Goal: Task Accomplishment & Management: Manage account settings

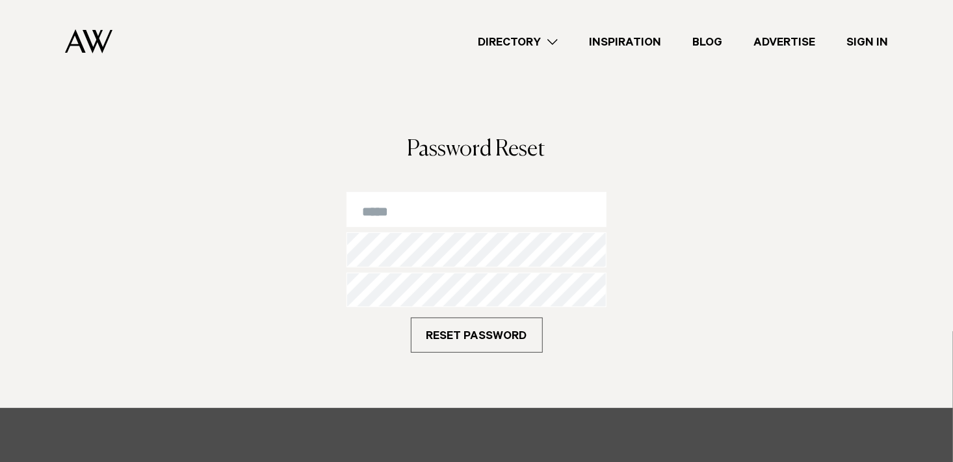
click at [415, 213] on input "email" at bounding box center [476, 209] width 261 height 35
type input "**********"
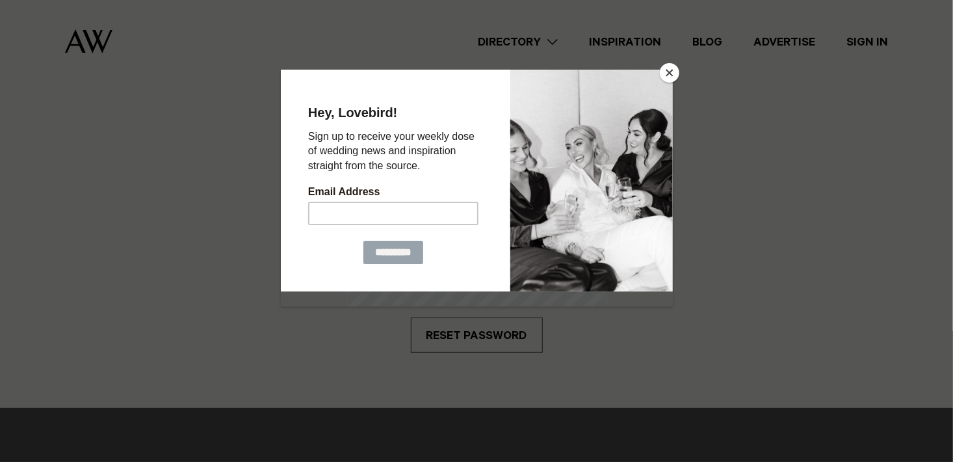
click at [672, 73] on button "Close" at bounding box center [670, 73] width 20 height 20
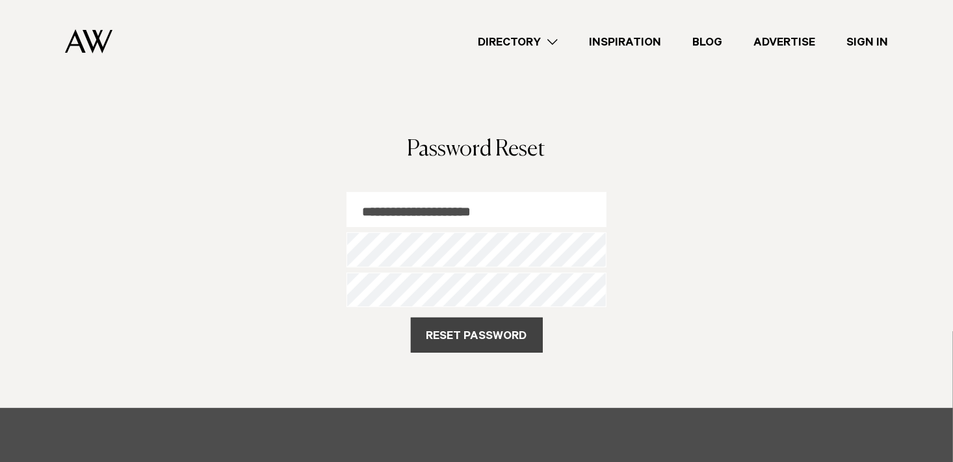
click at [488, 330] on button "Reset Password" at bounding box center [477, 334] width 132 height 35
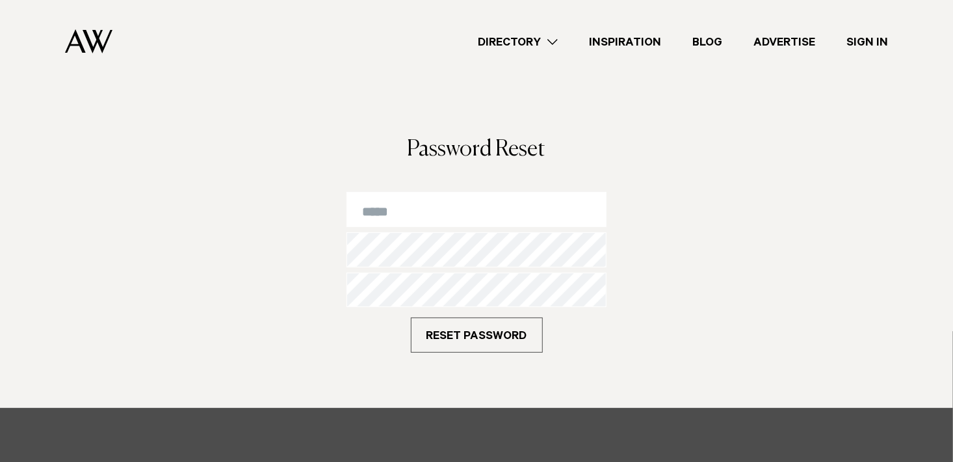
click at [411, 216] on input "email" at bounding box center [476, 209] width 261 height 35
type input "**********"
click at [411, 317] on button "Reset Password" at bounding box center [477, 334] width 132 height 35
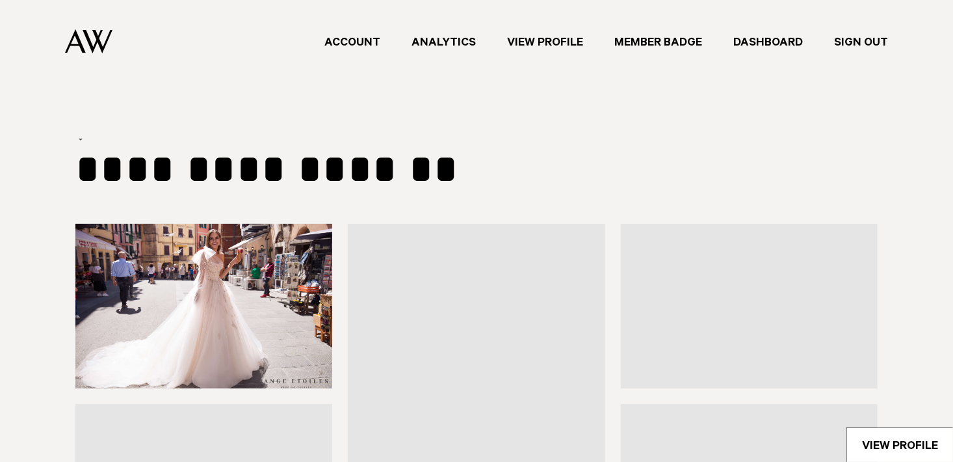
type input "**********"
select select "***"
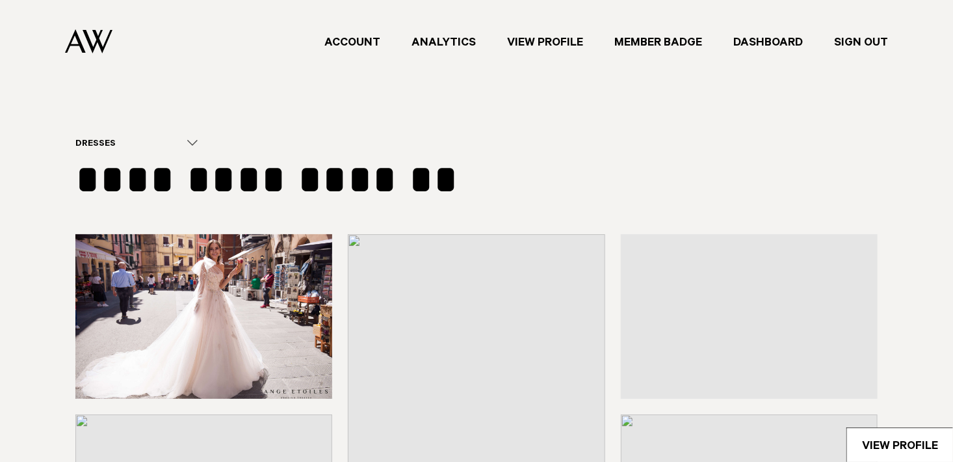
click at [267, 263] on img at bounding box center [203, 316] width 257 height 164
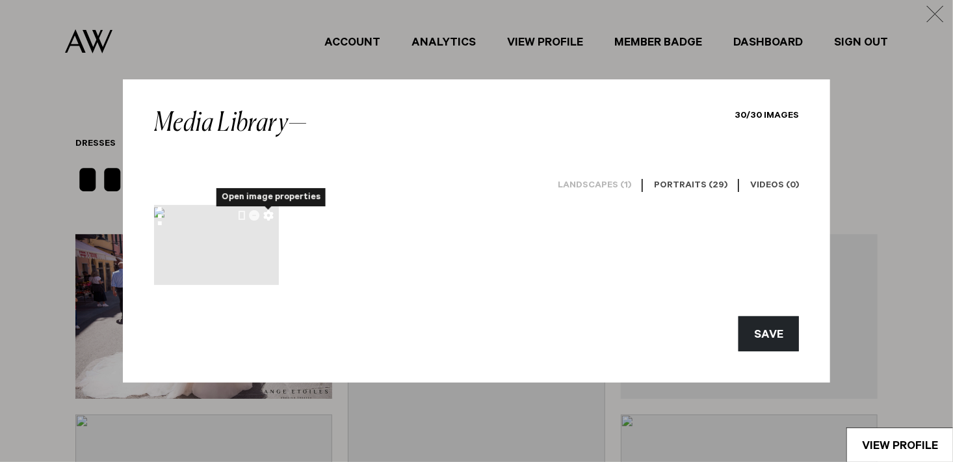
click at [271, 215] on icon "Open image properties" at bounding box center [268, 215] width 10 height 10
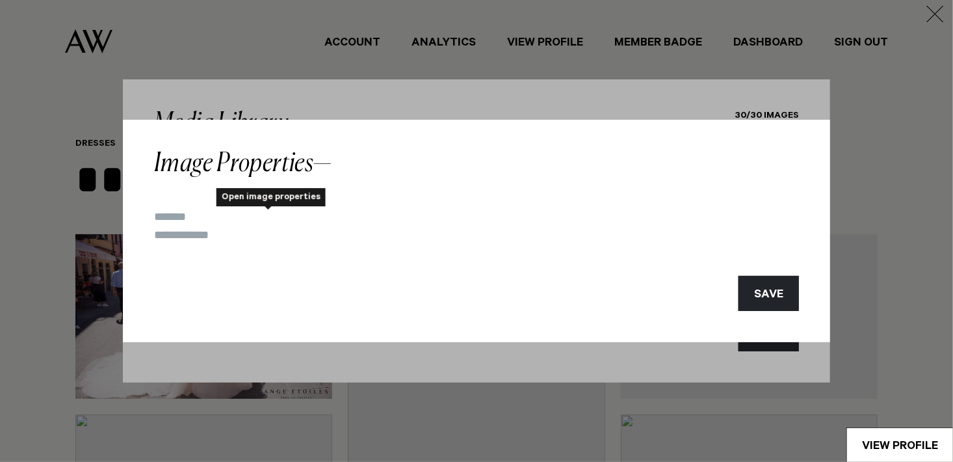
click at [781, 306] on button "SAVE" at bounding box center [768, 293] width 60 height 35
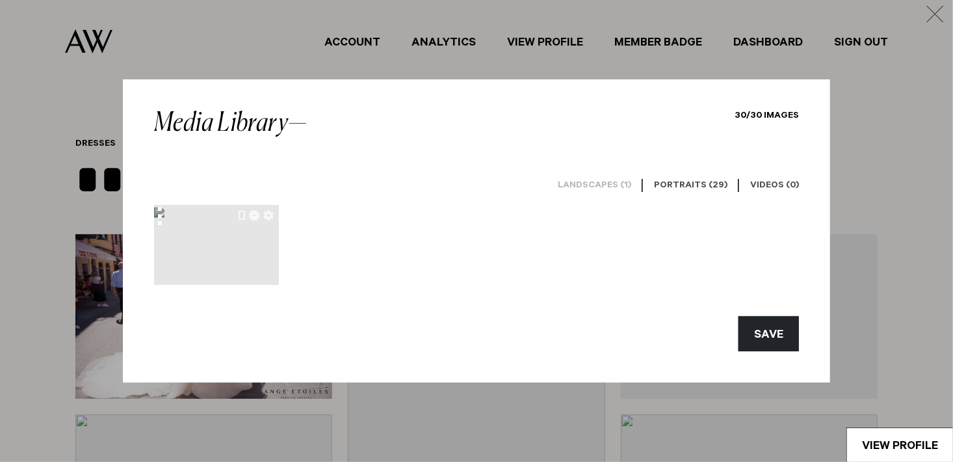
click at [164, 218] on img at bounding box center [159, 212] width 10 height 10
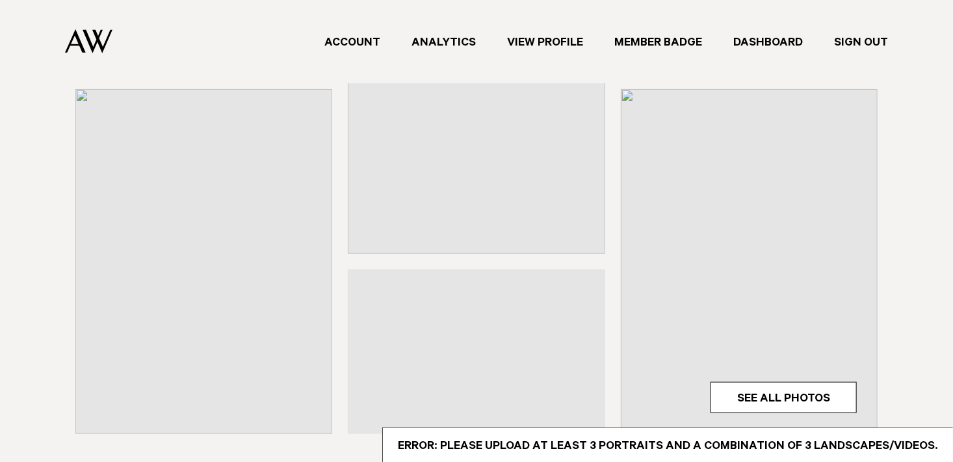
scroll to position [585, 0]
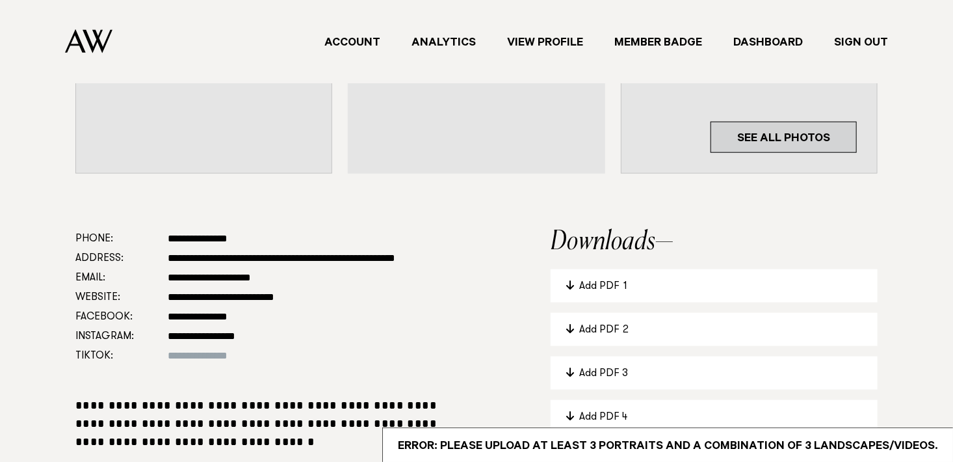
click at [818, 140] on link "See All Photos" at bounding box center [784, 137] width 146 height 31
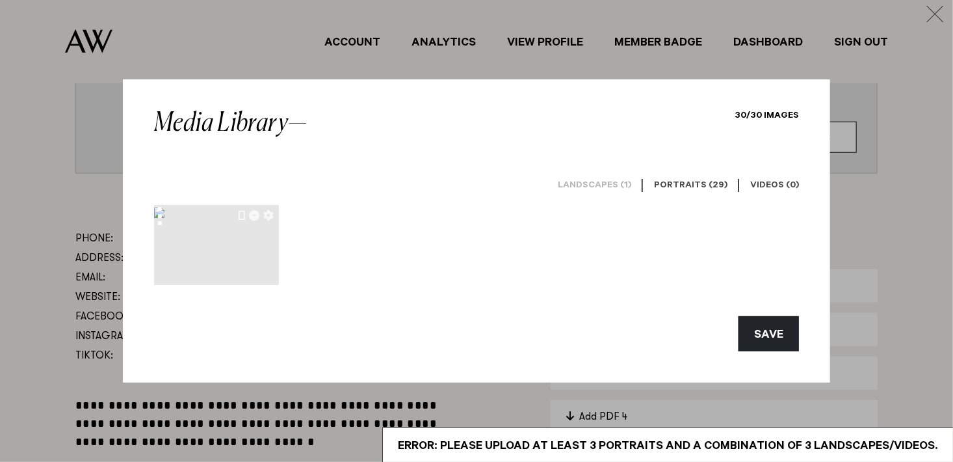
click at [698, 181] on h6 "Portraits (29)" at bounding box center [690, 186] width 73 height 12
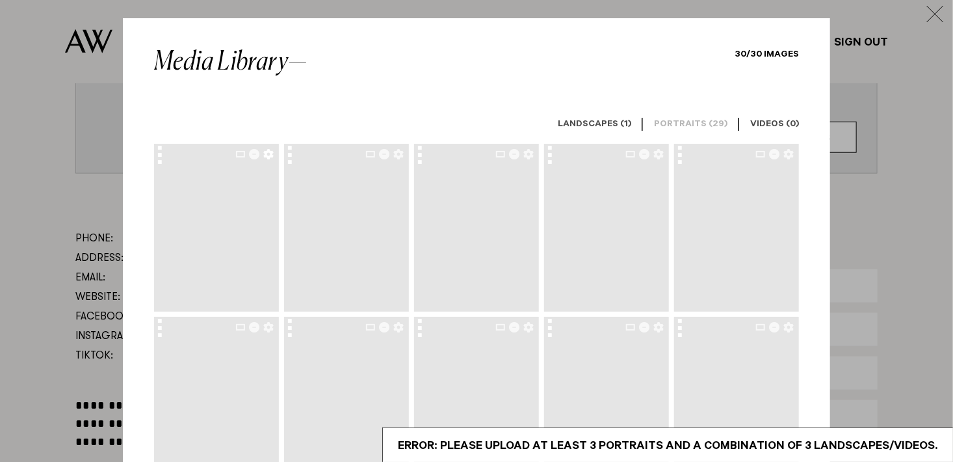
click at [263, 155] on icon "button" at bounding box center [268, 154] width 10 height 10
click at [250, 155] on icon "button" at bounding box center [254, 154] width 10 height 10
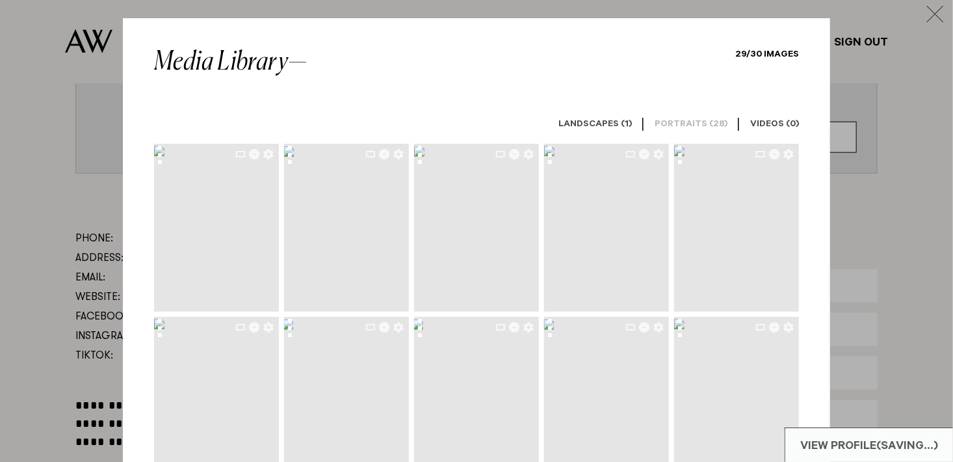
click at [250, 155] on icon "button" at bounding box center [254, 154] width 10 height 10
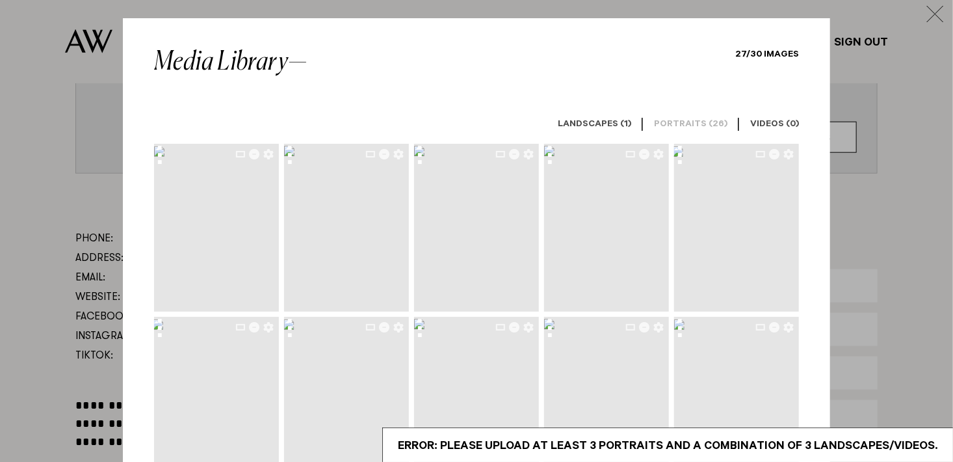
click at [250, 155] on icon "button" at bounding box center [254, 154] width 10 height 10
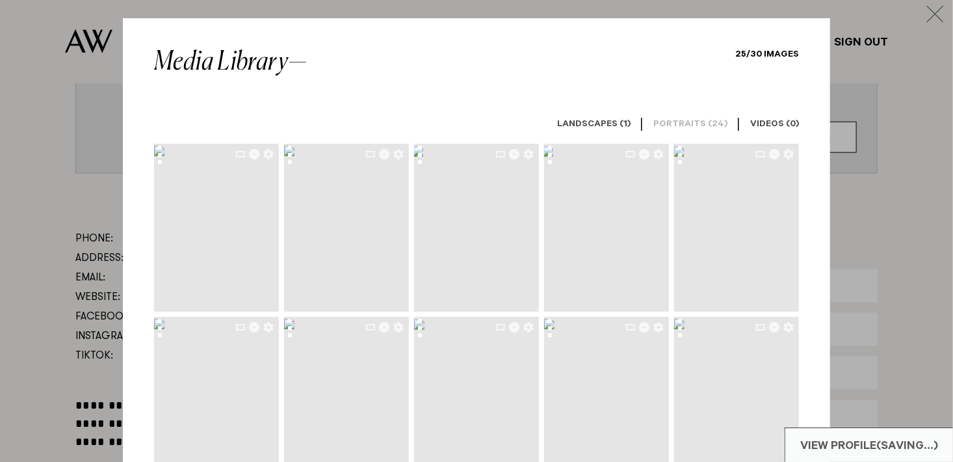
click at [250, 155] on icon "button" at bounding box center [254, 154] width 10 height 10
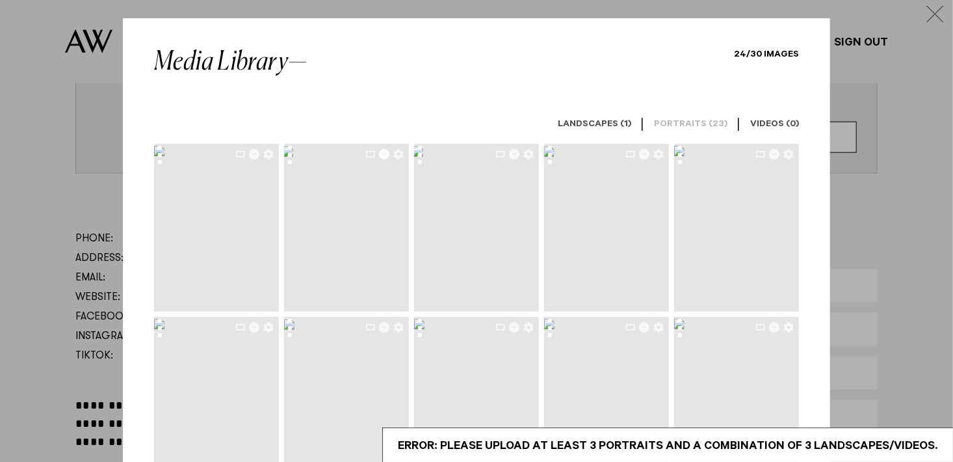
click at [379, 155] on icon "button" at bounding box center [384, 154] width 10 height 10
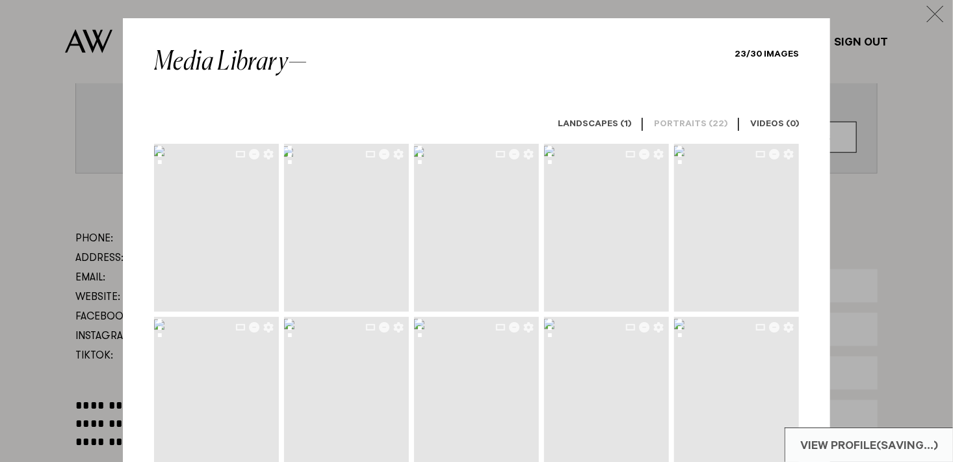
click at [379, 155] on icon "button" at bounding box center [384, 154] width 10 height 10
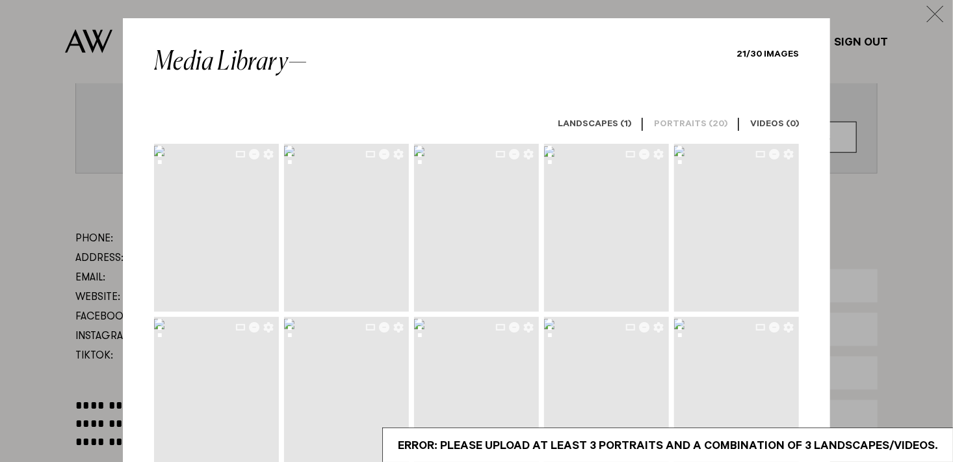
click at [379, 155] on icon "button" at bounding box center [384, 154] width 10 height 10
click at [252, 152] on icon "button" at bounding box center [254, 154] width 10 height 10
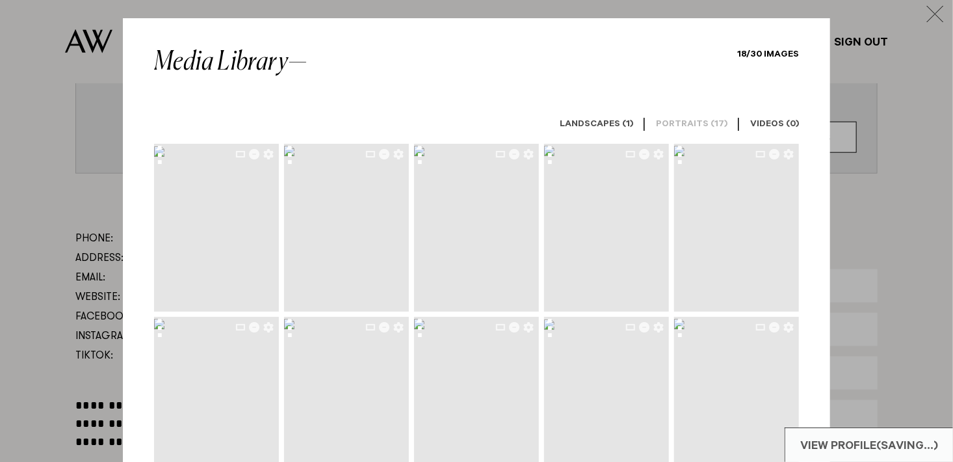
click at [252, 152] on icon "button" at bounding box center [254, 154] width 10 height 10
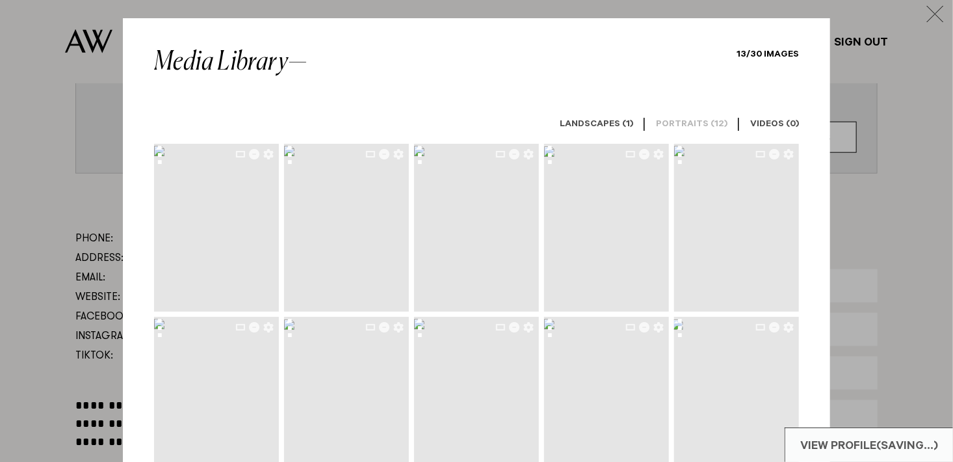
click at [252, 152] on icon "button" at bounding box center [254, 154] width 10 height 10
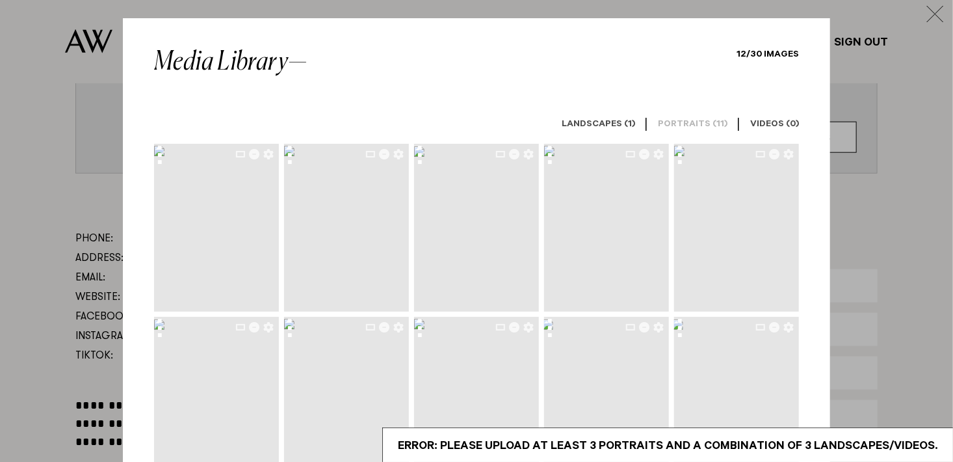
click at [252, 152] on icon "button" at bounding box center [254, 154] width 10 height 10
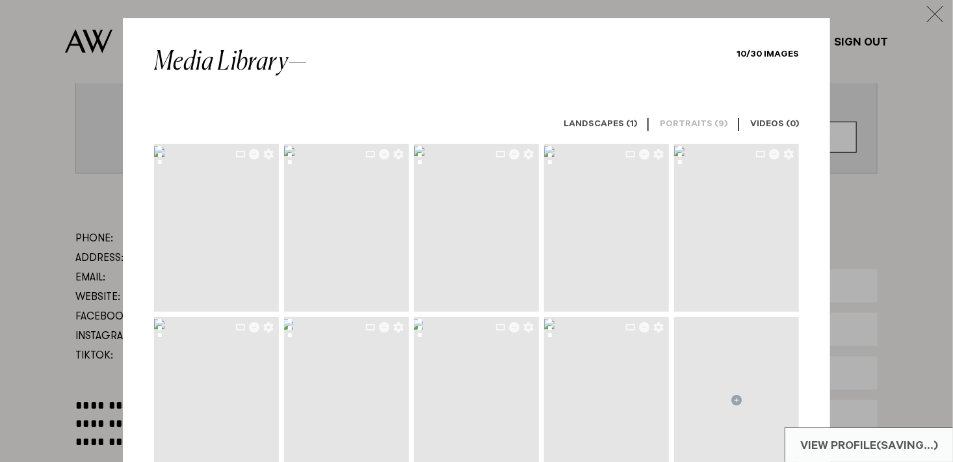
click at [252, 152] on icon "button" at bounding box center [254, 154] width 10 height 10
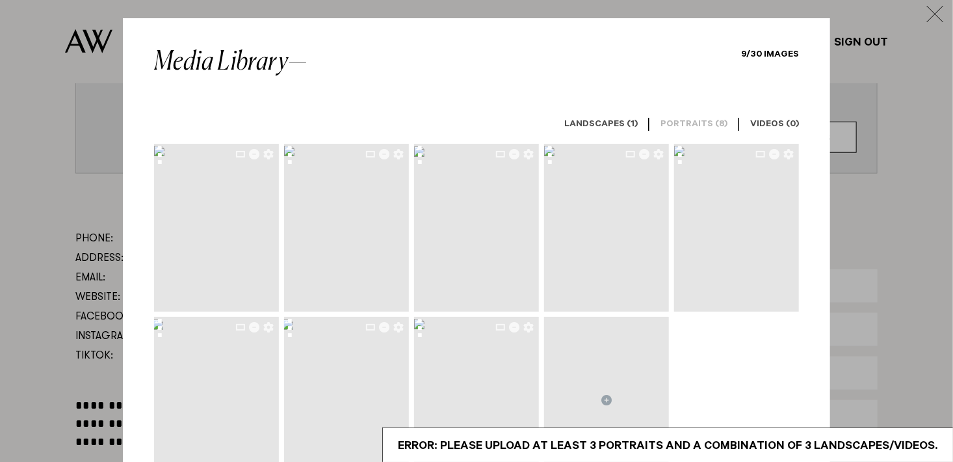
click at [252, 152] on icon "button" at bounding box center [254, 154] width 10 height 10
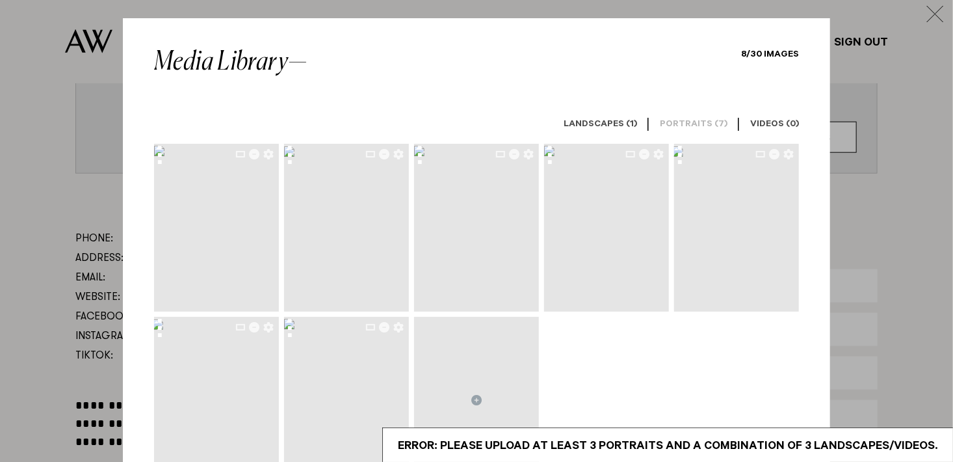
click at [252, 152] on icon "button" at bounding box center [254, 154] width 10 height 10
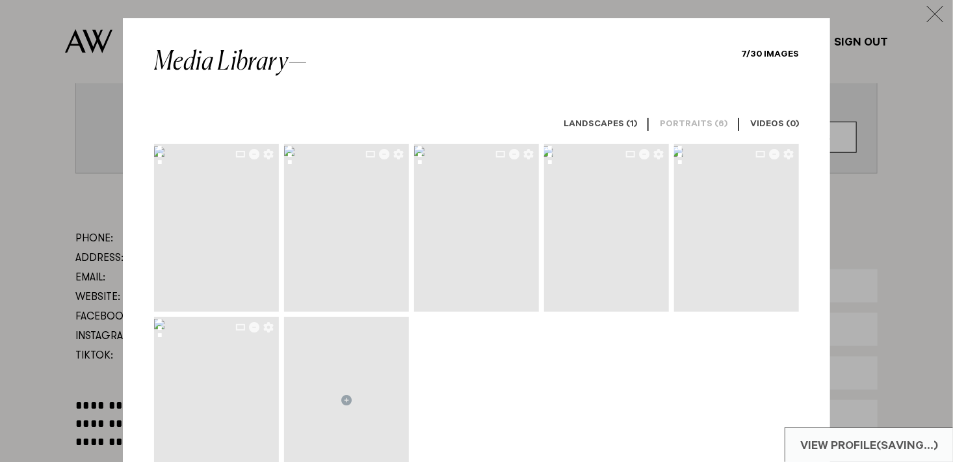
click at [252, 152] on icon "button" at bounding box center [254, 154] width 10 height 10
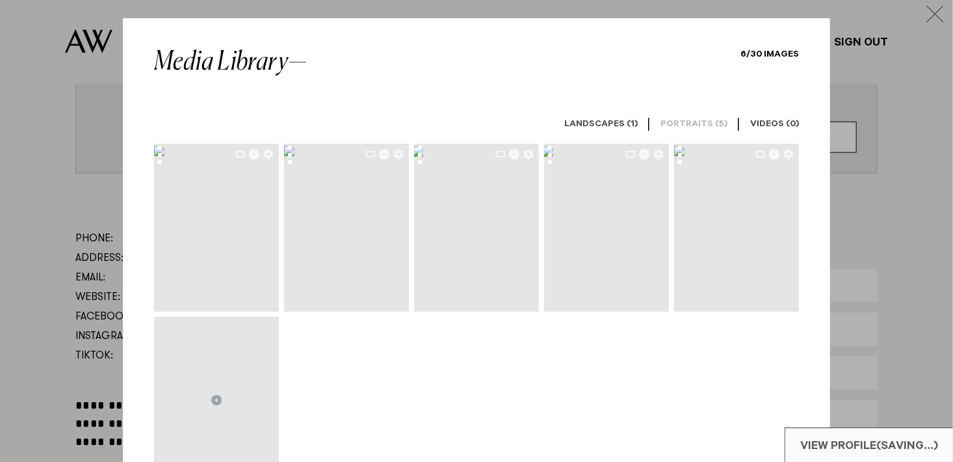
click at [252, 152] on icon "button" at bounding box center [254, 154] width 10 height 10
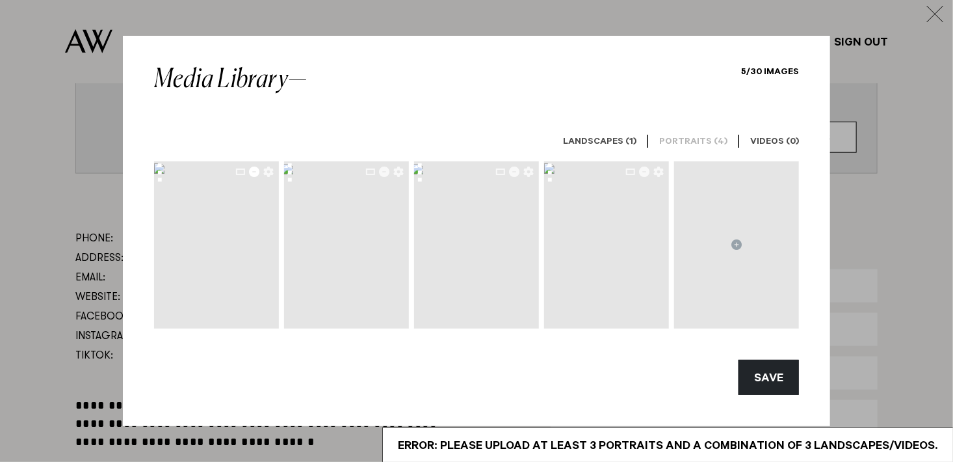
click at [257, 174] on icon "button" at bounding box center [254, 171] width 10 height 10
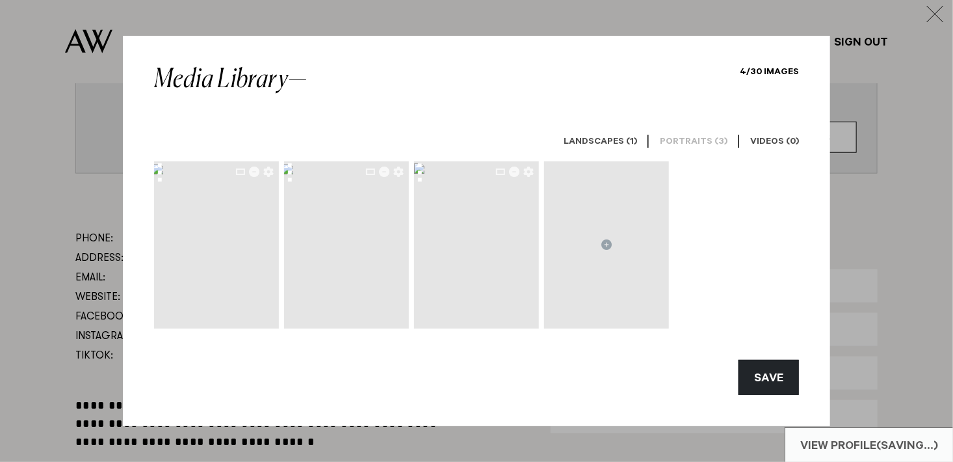
click at [257, 174] on icon "button" at bounding box center [254, 171] width 10 height 10
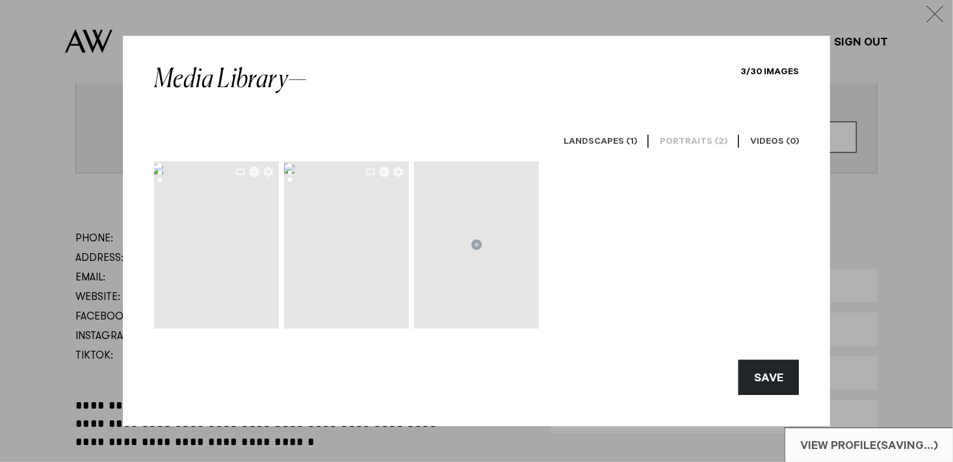
click at [257, 174] on icon "button" at bounding box center [254, 171] width 10 height 10
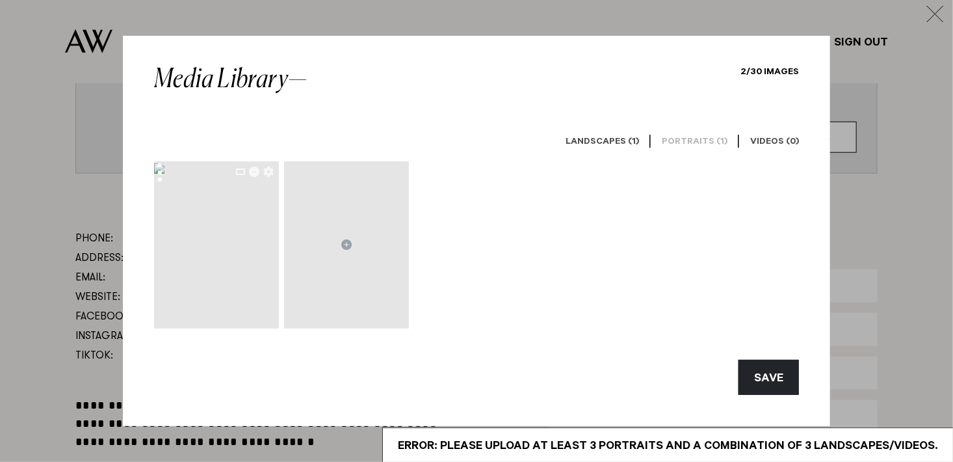
click at [257, 174] on icon "button" at bounding box center [254, 171] width 10 height 10
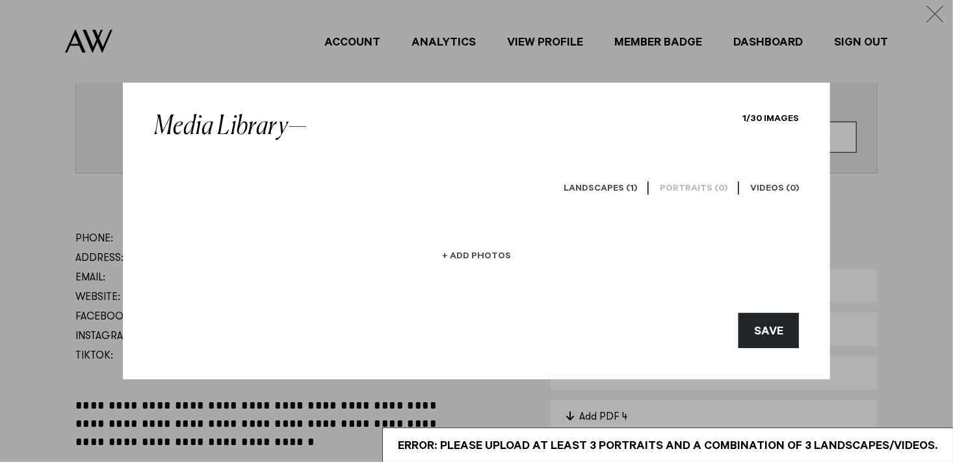
click at [476, 259] on h6 "+ Add Photos" at bounding box center [476, 257] width 69 height 12
click at [685, 185] on h6 "Portraits (0)" at bounding box center [694, 189] width 68 height 12
click at [682, 185] on h6 "Portraits (0)" at bounding box center [694, 189] width 68 height 12
click at [464, 257] on h6 "+ Add Photos" at bounding box center [476, 257] width 69 height 12
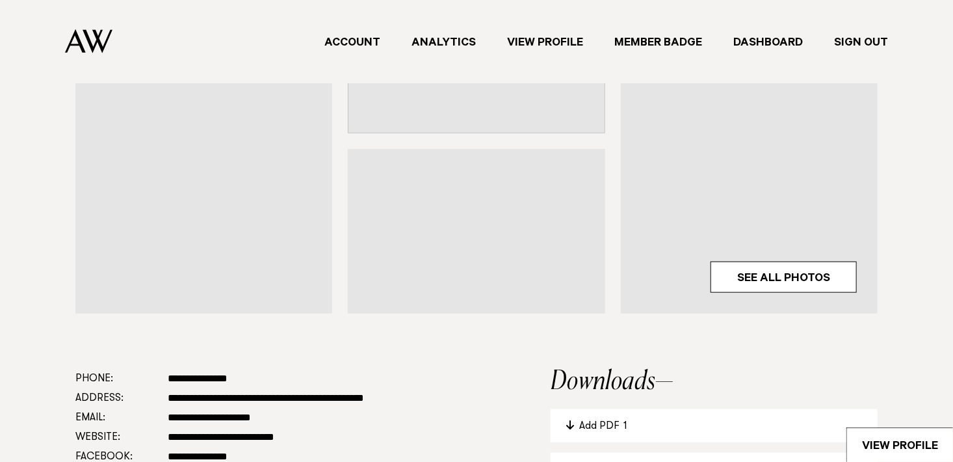
scroll to position [455, 0]
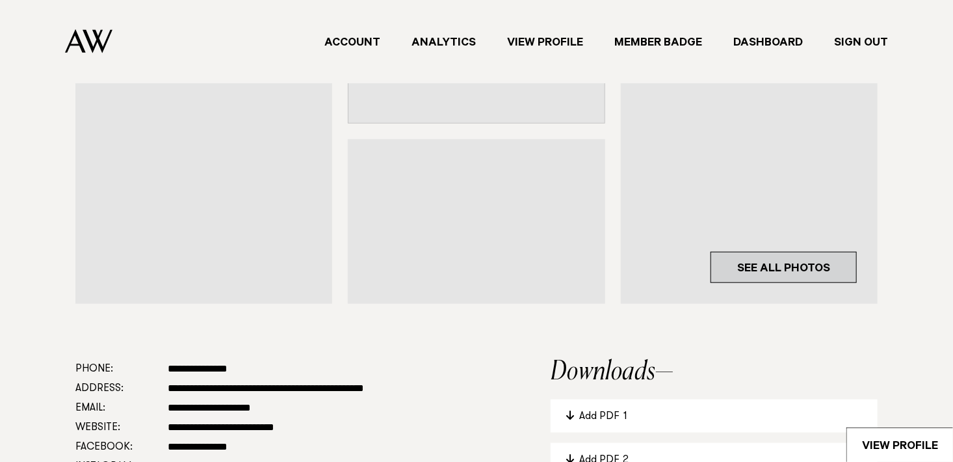
click at [796, 270] on link "See All Photos" at bounding box center [784, 267] width 146 height 31
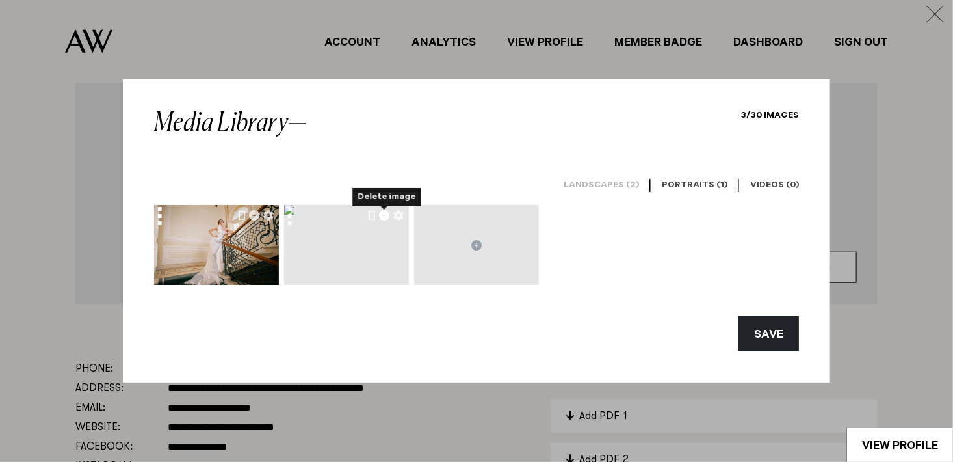
click at [387, 214] on icon "Delete image" at bounding box center [384, 215] width 10 height 10
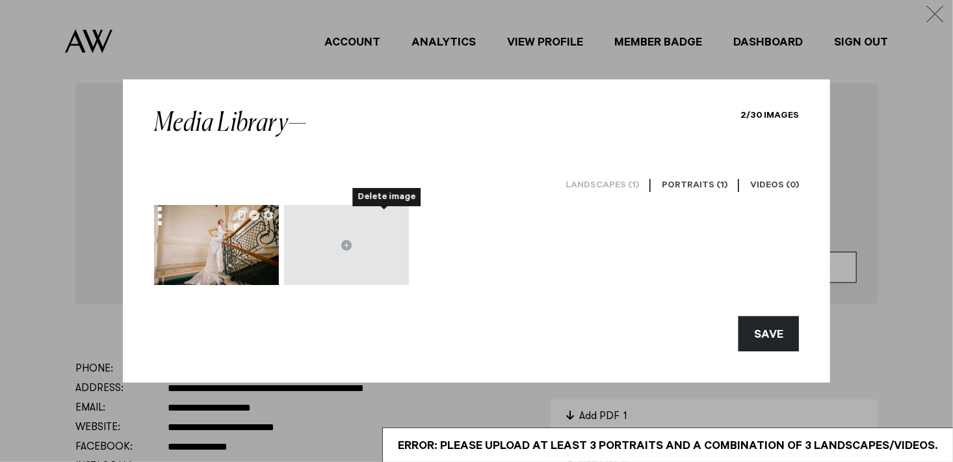
click at [704, 190] on h6 "Portraits (1)" at bounding box center [695, 186] width 66 height 12
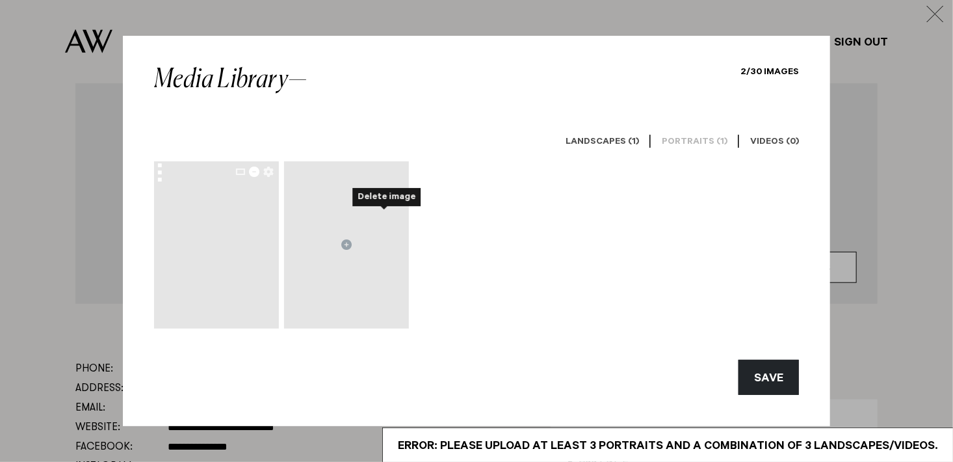
click at [255, 171] on icon "button" at bounding box center [254, 171] width 10 height 10
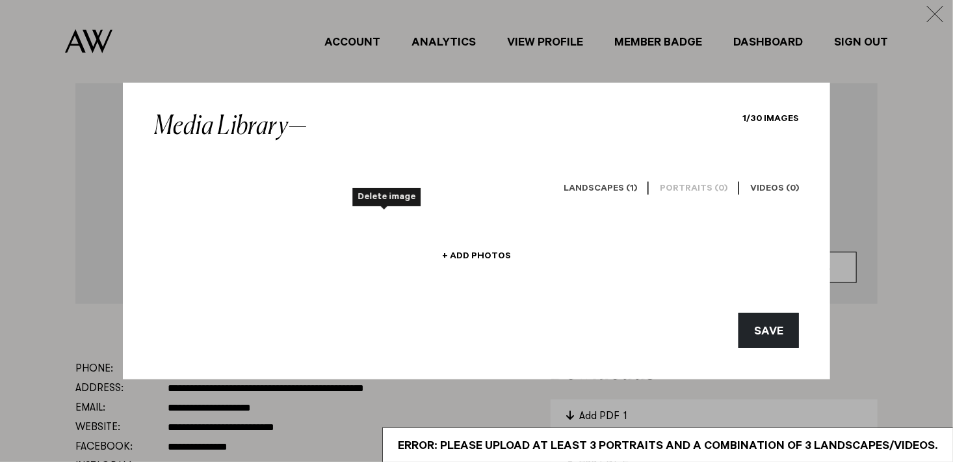
click at [618, 189] on h6 "Landscapes (1)" at bounding box center [600, 189] width 73 height 12
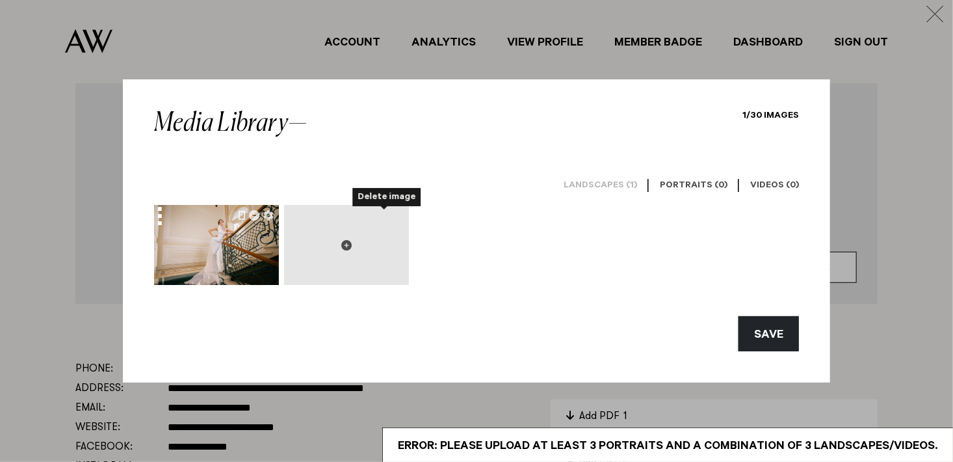
click at [352, 244] on button at bounding box center [346, 245] width 125 height 80
type input "**********"
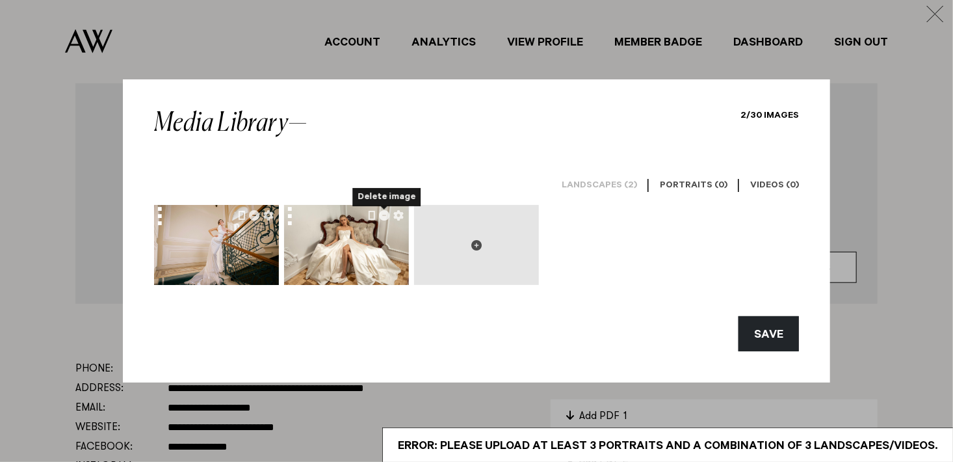
click at [480, 244] on icon at bounding box center [476, 245] width 10 height 10
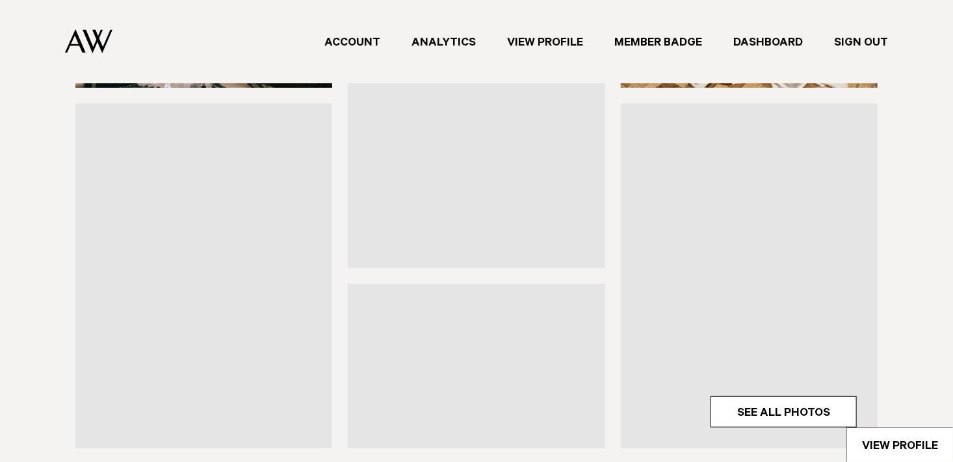
scroll to position [325, 0]
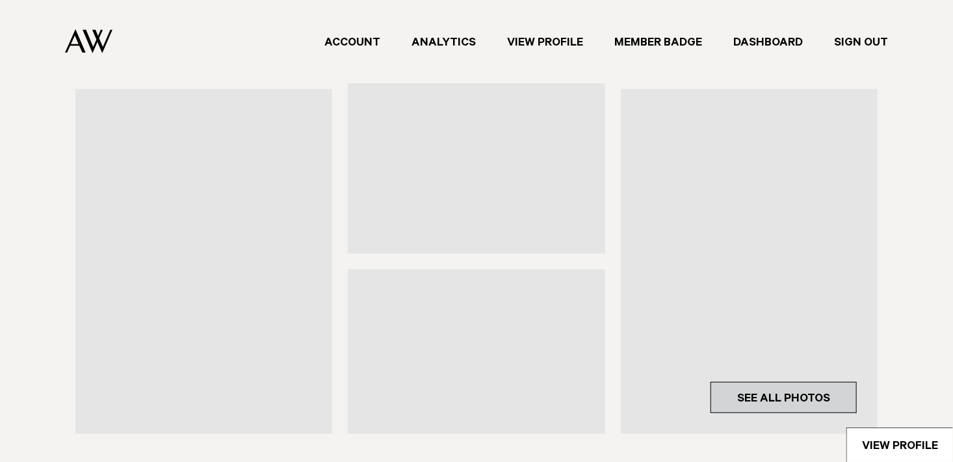
click at [820, 397] on link "See All Photos" at bounding box center [784, 397] width 146 height 31
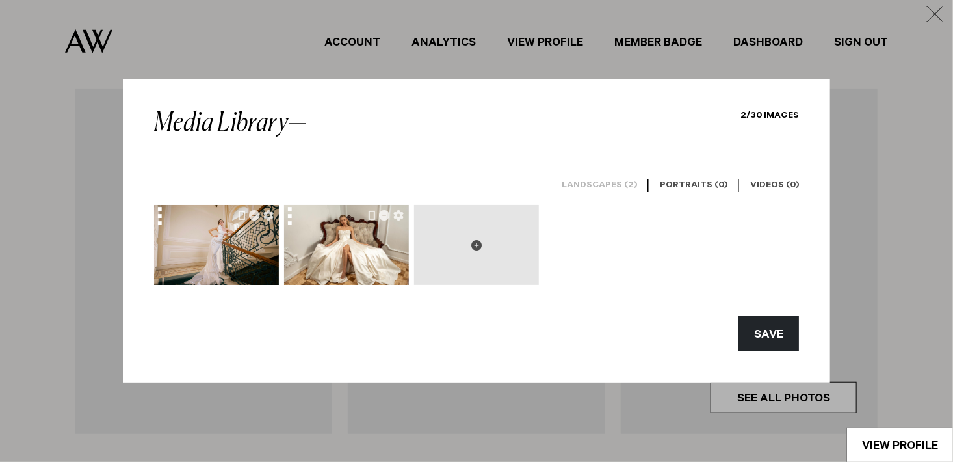
click at [480, 243] on icon at bounding box center [476, 245] width 10 height 10
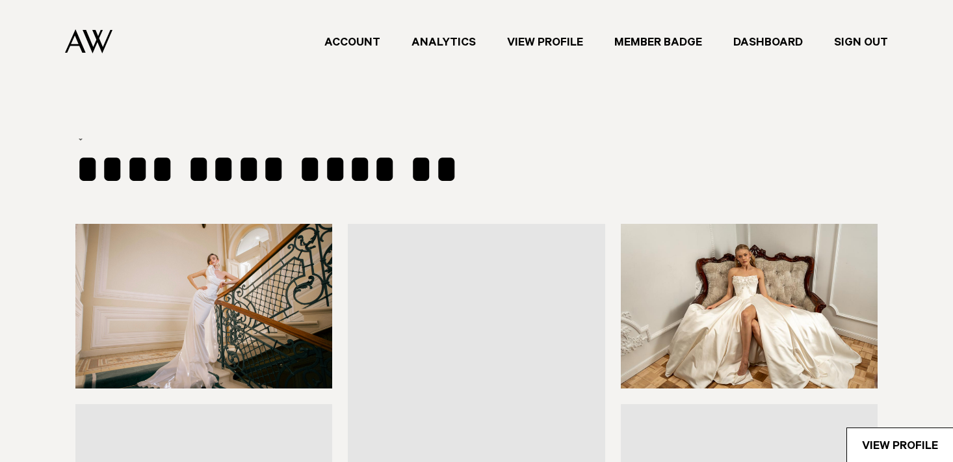
scroll to position [325, 0]
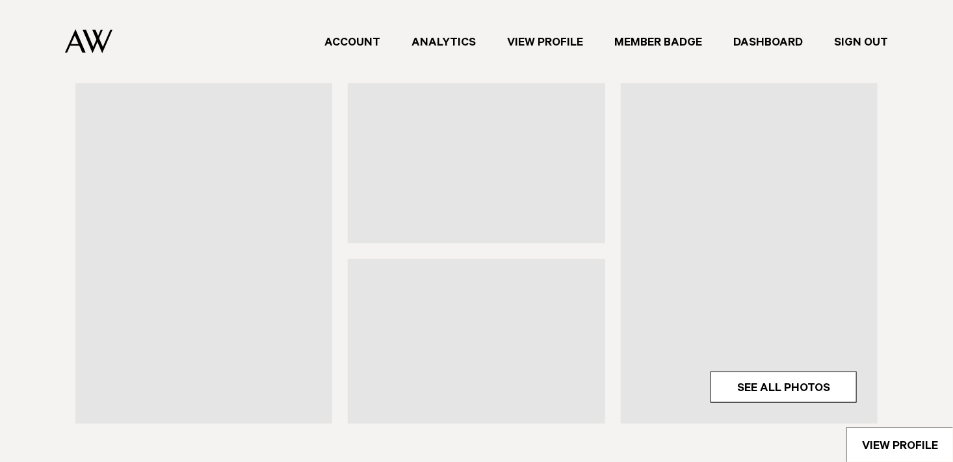
select select "***"
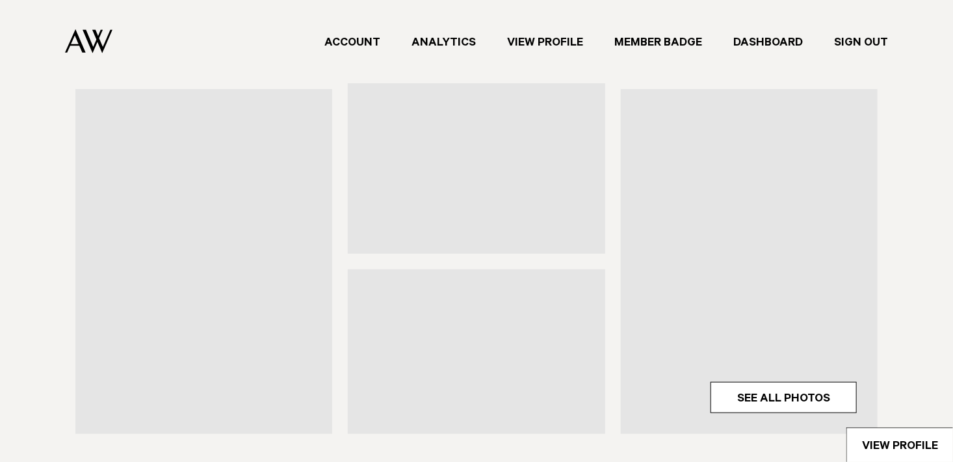
type input "**********"
